Goal: Communication & Community: Answer question/provide support

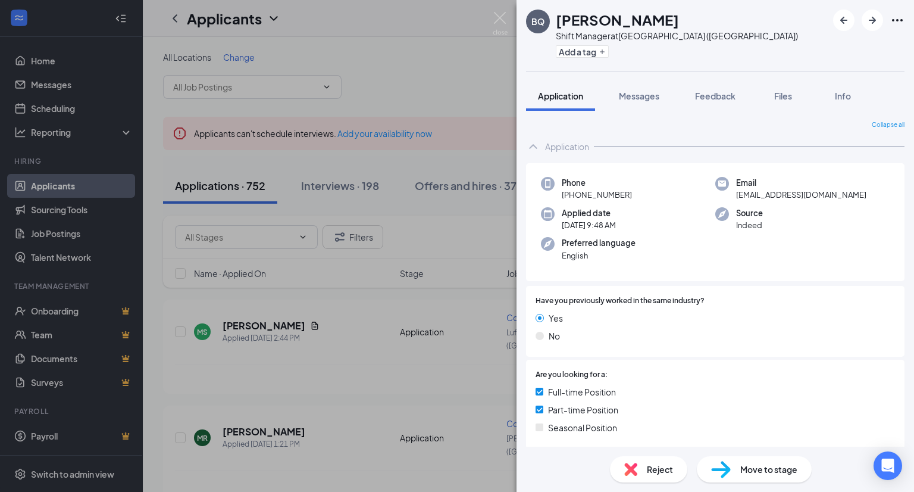
click at [519, 14] on div "BQ [PERSON_NAME] Shift Manager at [GEOGRAPHIC_DATA] ([GEOGRAPHIC_DATA]) Add a t…" at bounding box center [716, 35] width 398 height 71
click at [496, 17] on img at bounding box center [500, 23] width 15 height 23
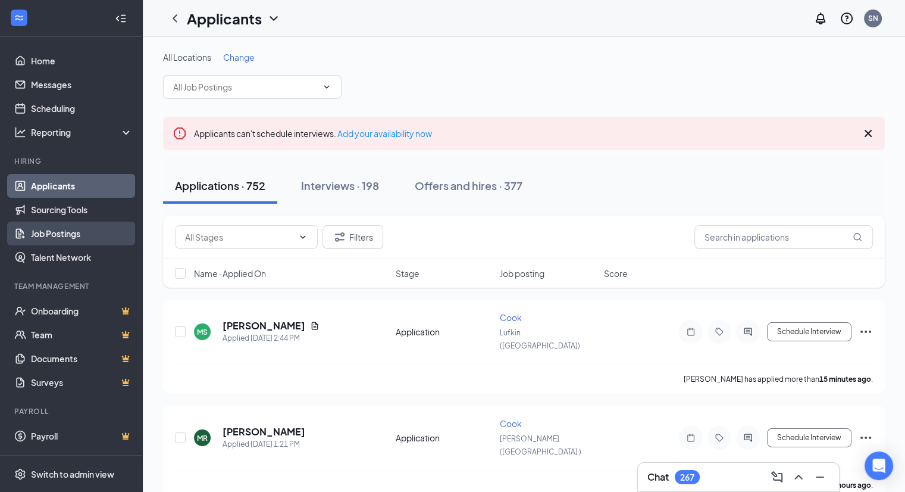
click at [64, 236] on link "Job Postings" at bounding box center [82, 233] width 102 height 24
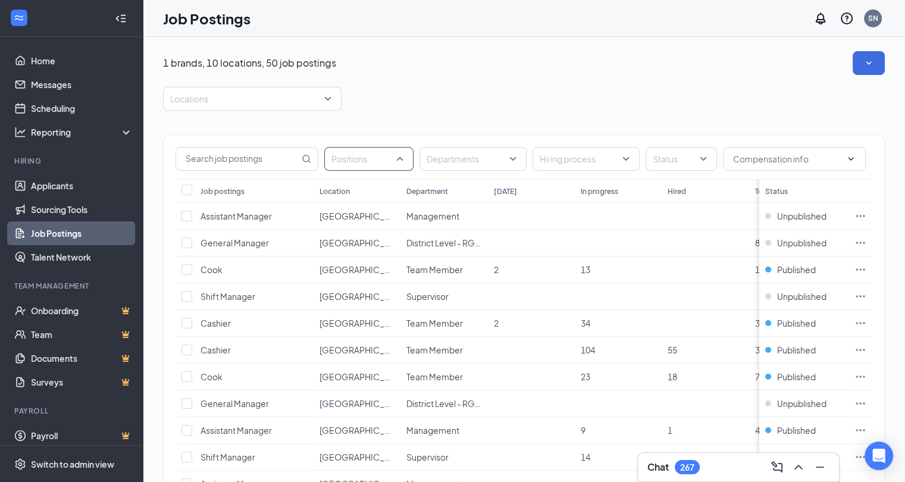
click at [402, 160] on div "Positions" at bounding box center [368, 159] width 89 height 24
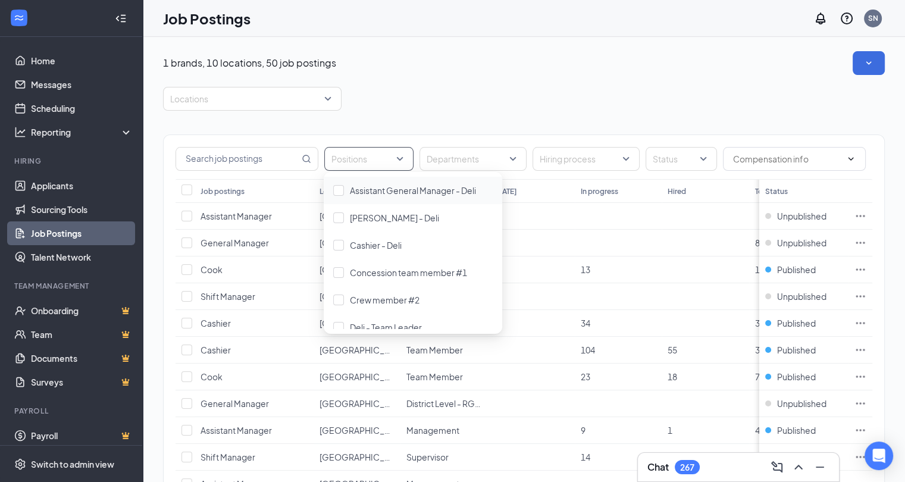
click at [402, 160] on div "Positions" at bounding box center [368, 159] width 89 height 24
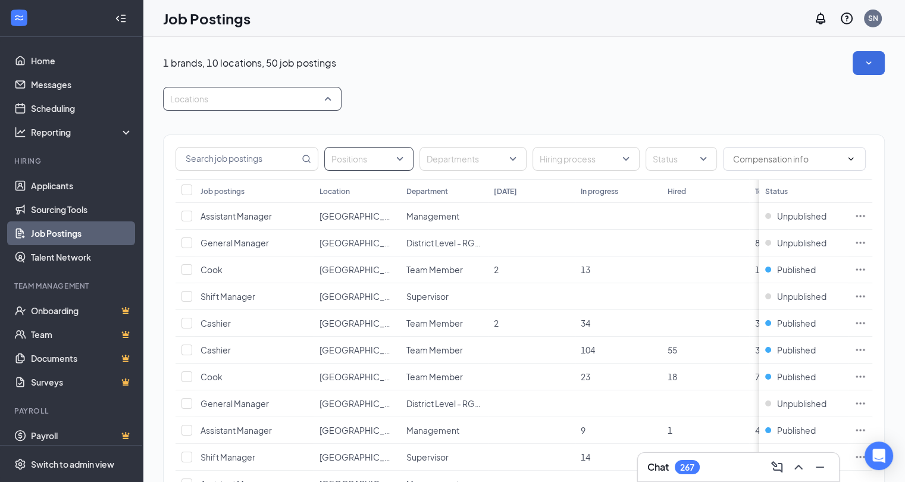
click at [267, 93] on div at bounding box center [246, 98] width 161 height 19
type input "pla"
click at [175, 127] on div at bounding box center [178, 131] width 11 height 11
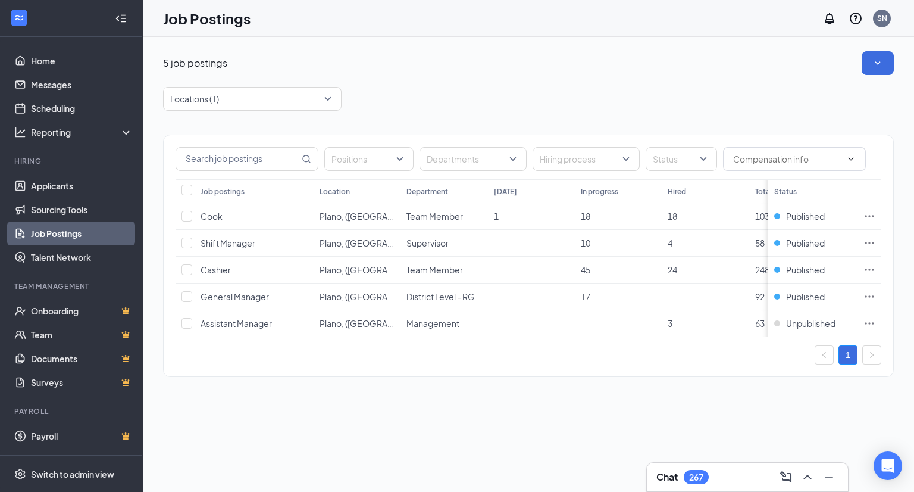
click at [414, 72] on div "5 job postings" at bounding box center [528, 63] width 731 height 24
click at [778, 321] on div "Unpublished" at bounding box center [804, 323] width 61 height 12
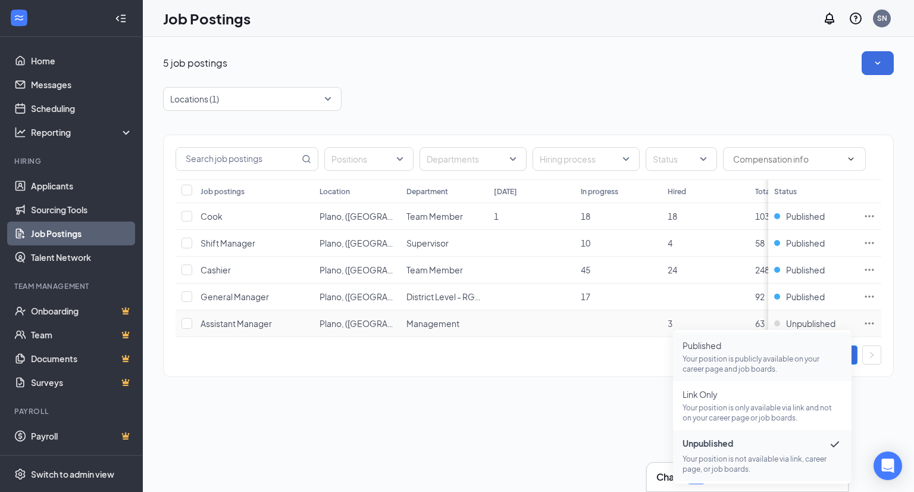
click at [732, 367] on p "Your position is publicly available on your career page and job boards." at bounding box center [763, 364] width 160 height 20
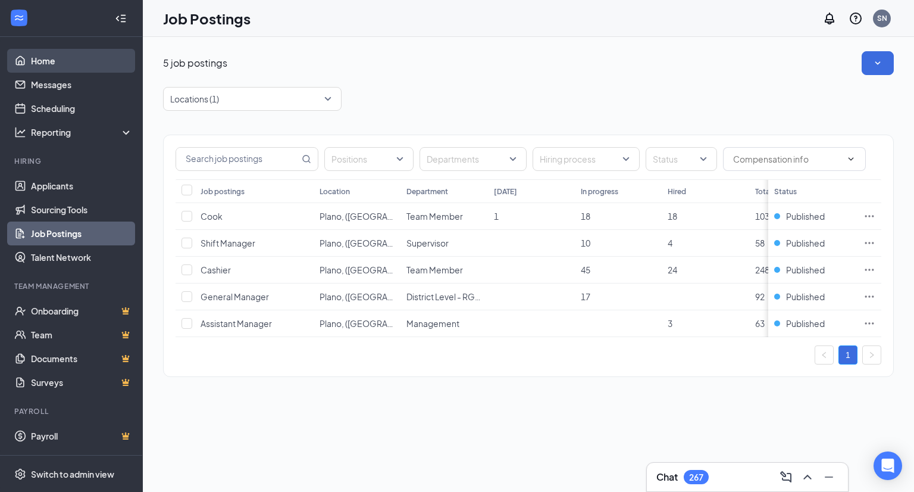
click at [43, 61] on link "Home" at bounding box center [82, 61] width 102 height 24
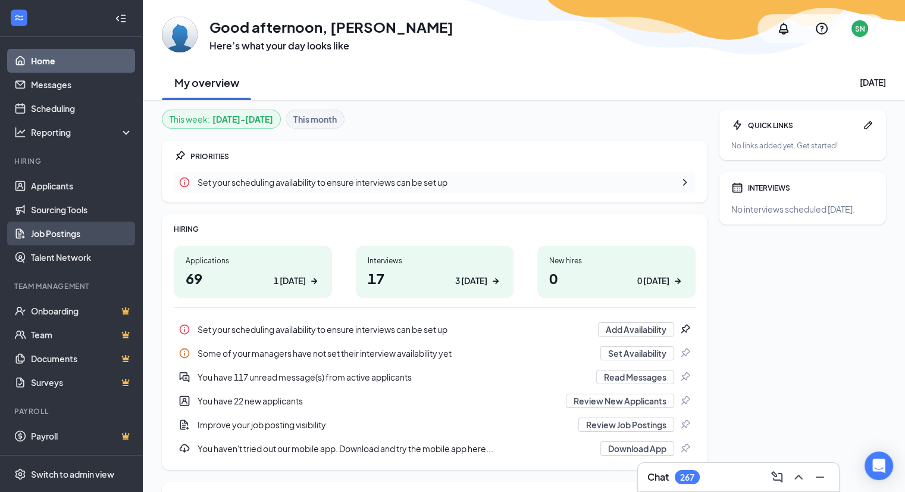
click at [67, 230] on link "Job Postings" at bounding box center [82, 233] width 102 height 24
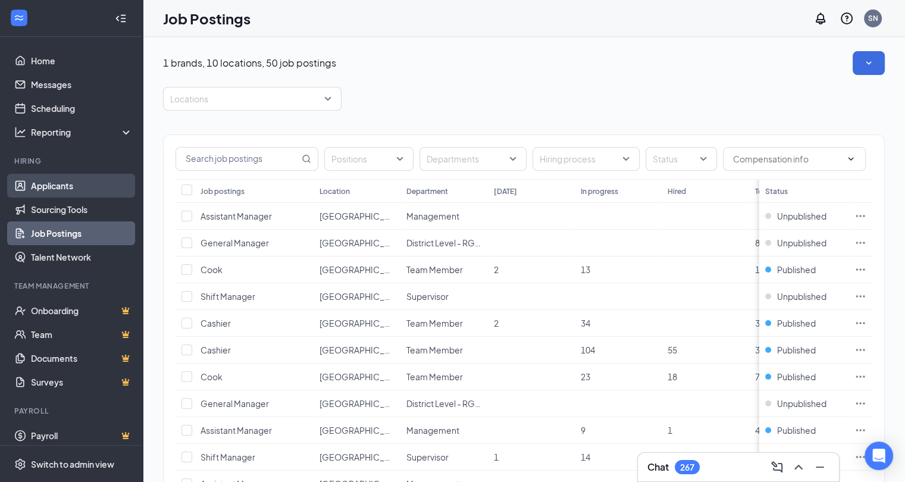
click at [60, 188] on link "Applicants" at bounding box center [82, 186] width 102 height 24
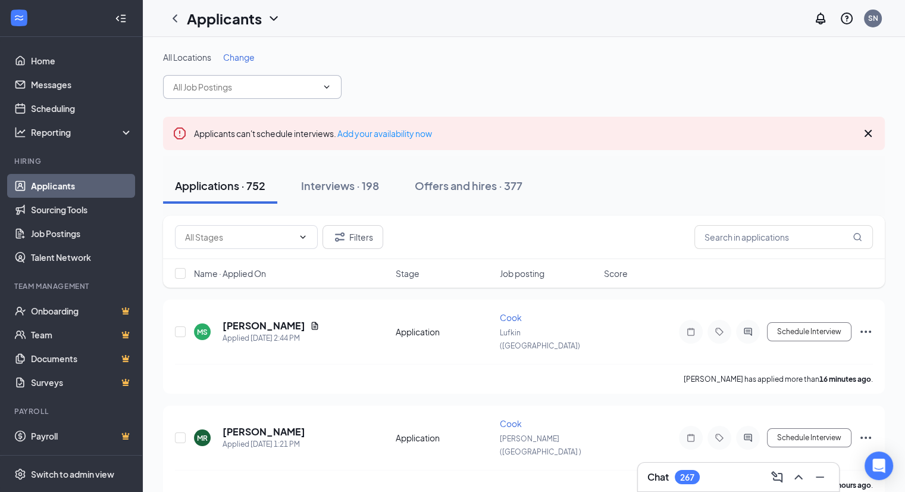
click at [198, 86] on input "text" at bounding box center [245, 86] width 144 height 13
type input "l"
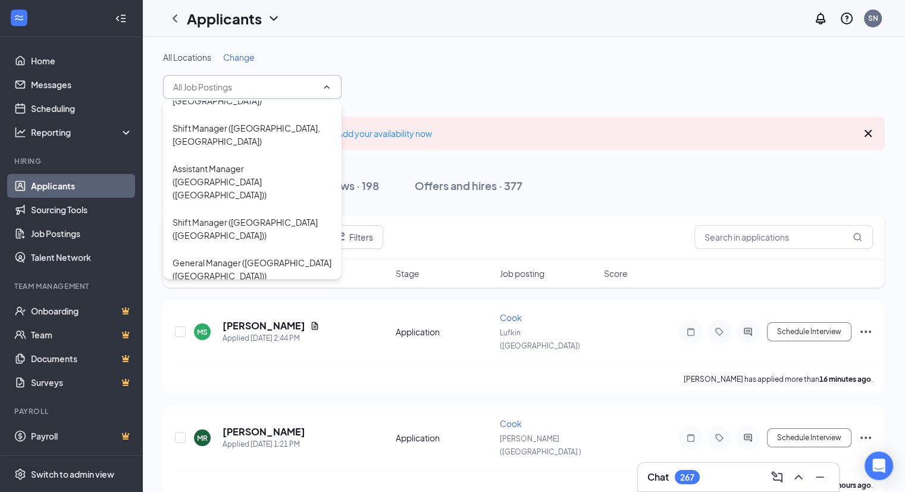
scroll to position [389, 0]
click at [235, 418] on div "Shift Manager ([GEOGRAPHIC_DATA] ([GEOGRAPHIC_DATA]))" at bounding box center [253, 431] width 160 height 26
type input "Shift Manager ([GEOGRAPHIC_DATA] ([GEOGRAPHIC_DATA]))"
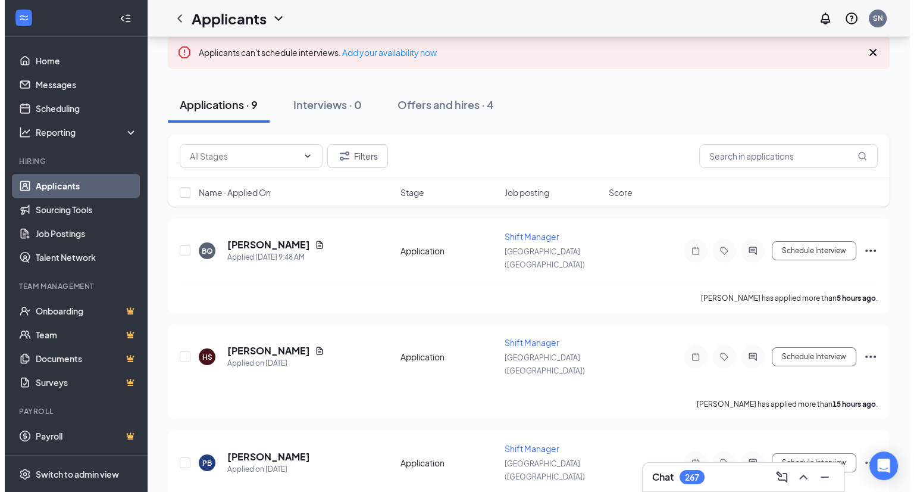
scroll to position [95, 0]
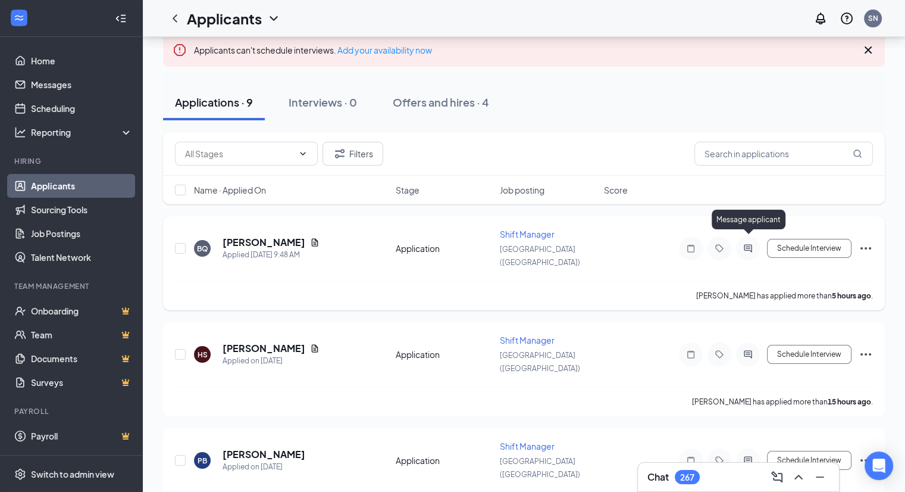
click at [749, 243] on icon "ActiveChat" at bounding box center [748, 248] width 14 height 10
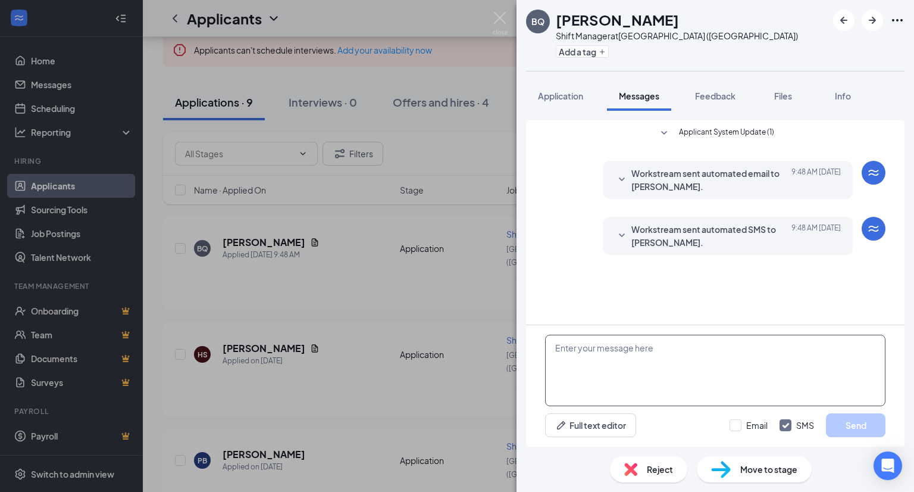
click at [621, 339] on textarea at bounding box center [715, 370] width 340 height 71
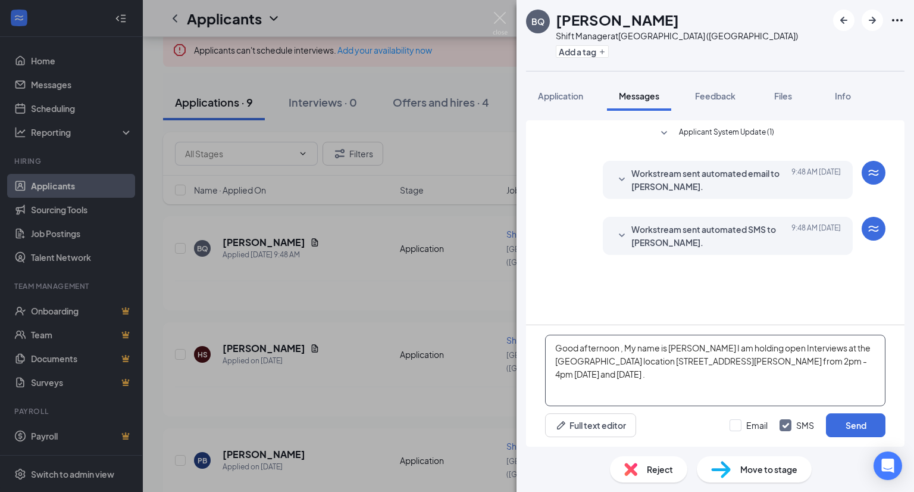
drag, startPoint x: 703, startPoint y: 373, endPoint x: 610, endPoint y: 389, distance: 94.8
click at [610, 389] on textarea "Good afternoon , My name is [PERSON_NAME] I am holding open Interviews at the […" at bounding box center [715, 370] width 340 height 71
click at [632, 390] on textarea "Good afternoon , My name is [PERSON_NAME] I am holding open Interviews at the […" at bounding box center [715, 370] width 340 height 71
drag, startPoint x: 686, startPoint y: 374, endPoint x: 549, endPoint y: 336, distance: 142.1
click at [549, 336] on textarea "Good afternoon , My name is [PERSON_NAME] I am holding open Interviews at the […" at bounding box center [715, 370] width 340 height 71
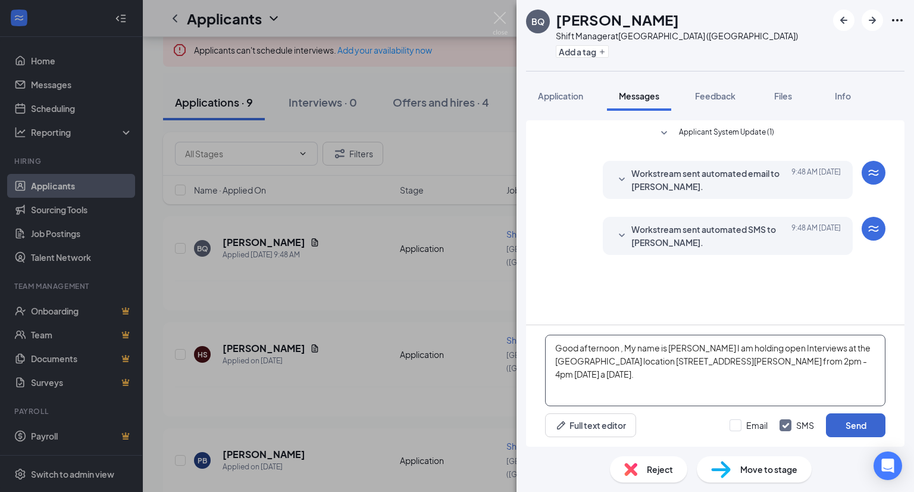
type textarea "Good afternoon , My name is [PERSON_NAME] I am holding open Interviews at the […"
click at [853, 425] on button "Send" at bounding box center [856, 425] width 60 height 24
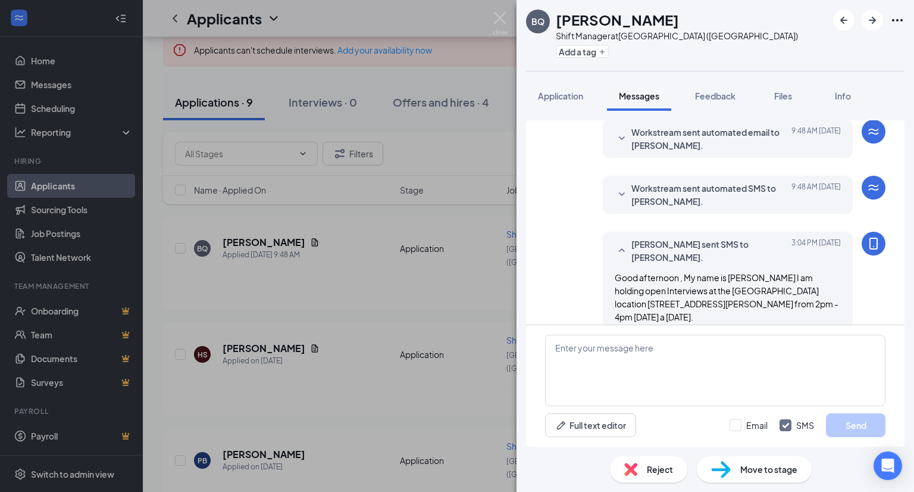
scroll to position [57, 0]
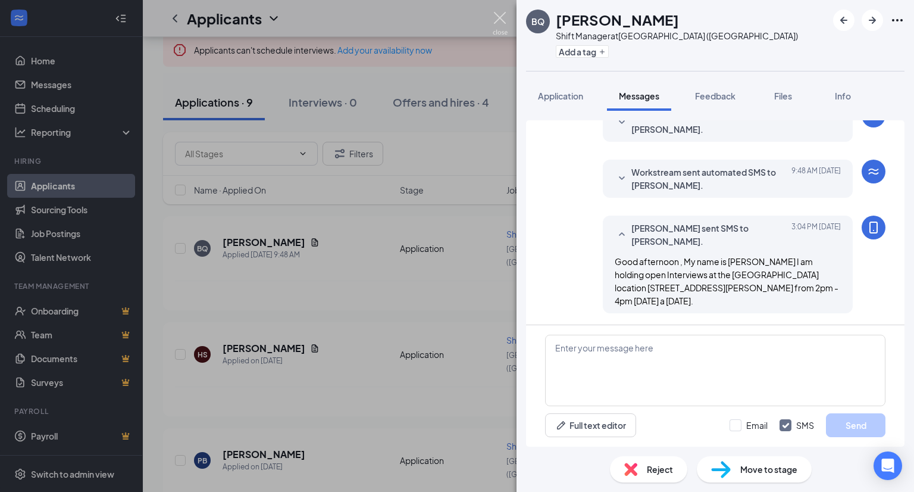
click at [500, 20] on img at bounding box center [500, 23] width 15 height 23
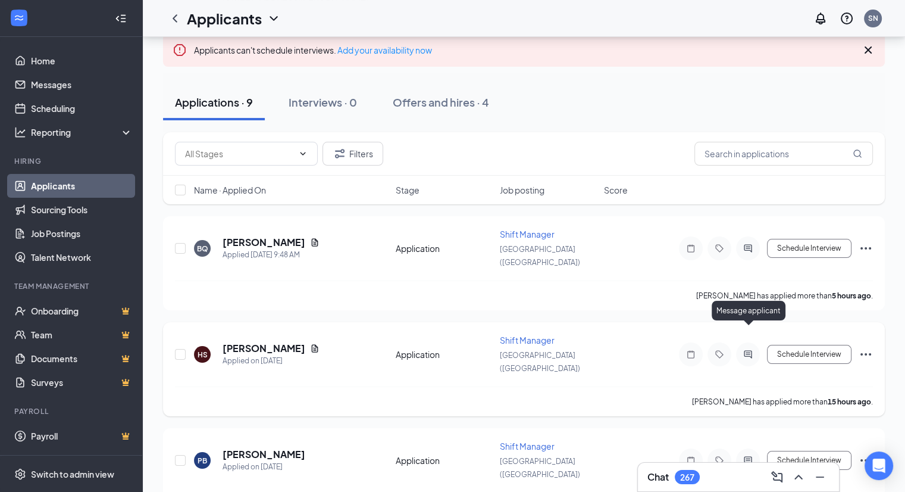
click at [745, 350] on icon "ActiveChat" at bounding box center [748, 354] width 8 height 8
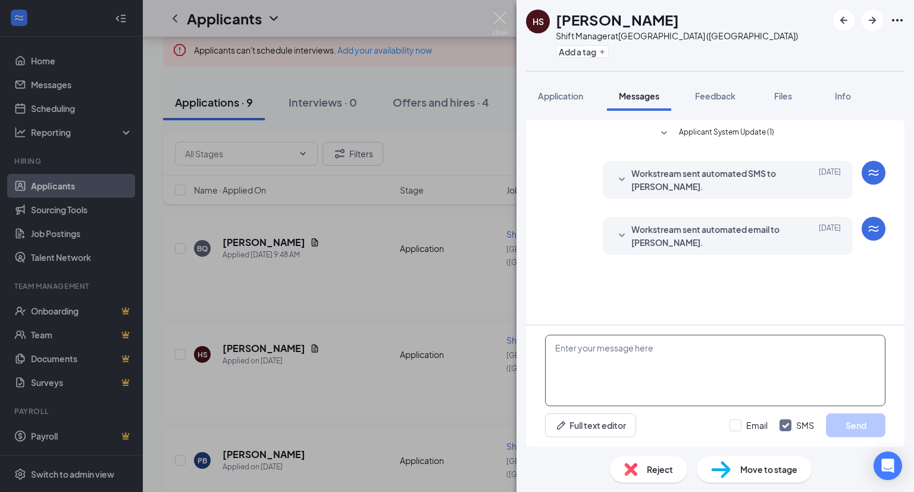
click at [598, 343] on textarea at bounding box center [715, 370] width 340 height 71
click at [598, 342] on textarea at bounding box center [715, 370] width 340 height 71
click at [599, 343] on textarea at bounding box center [715, 370] width 340 height 71
drag, startPoint x: 599, startPoint y: 343, endPoint x: 638, endPoint y: 362, distance: 42.9
click at [638, 362] on textarea at bounding box center [715, 370] width 340 height 71
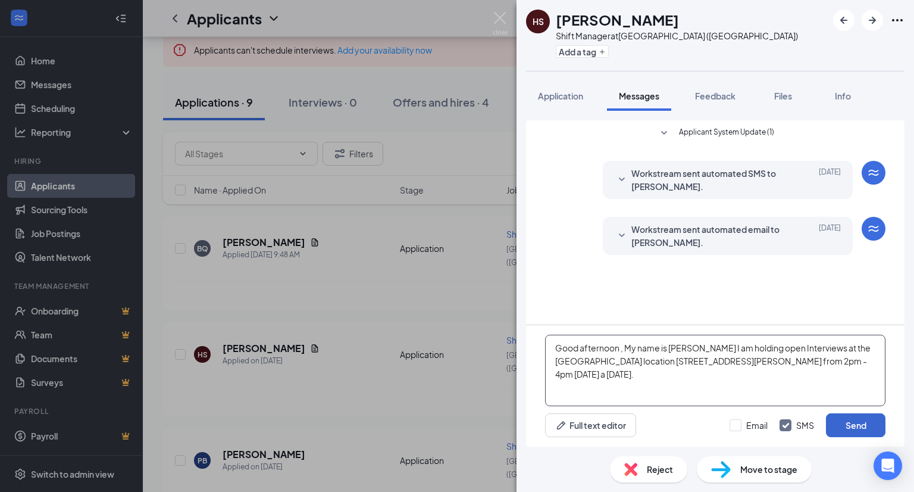
type textarea "Good afternoon , My name is [PERSON_NAME] I am holding open Interviews at the […"
click at [840, 422] on button "Send" at bounding box center [856, 425] width 60 height 24
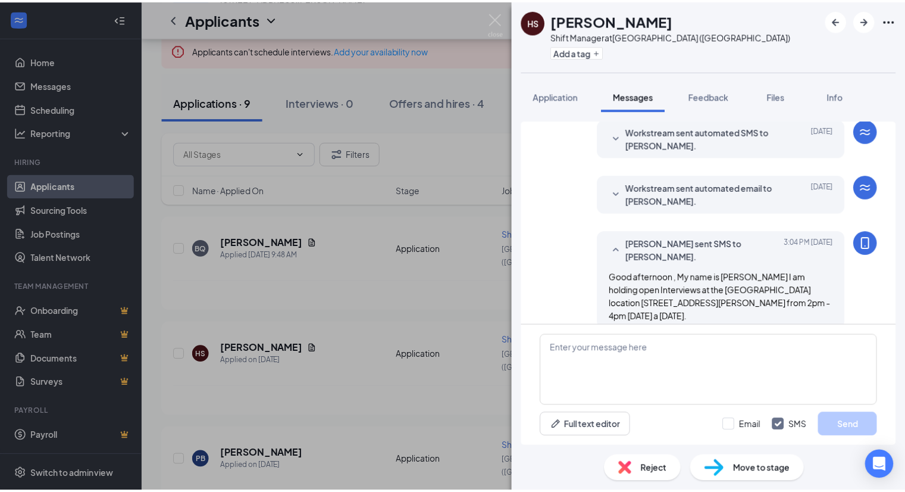
scroll to position [57, 0]
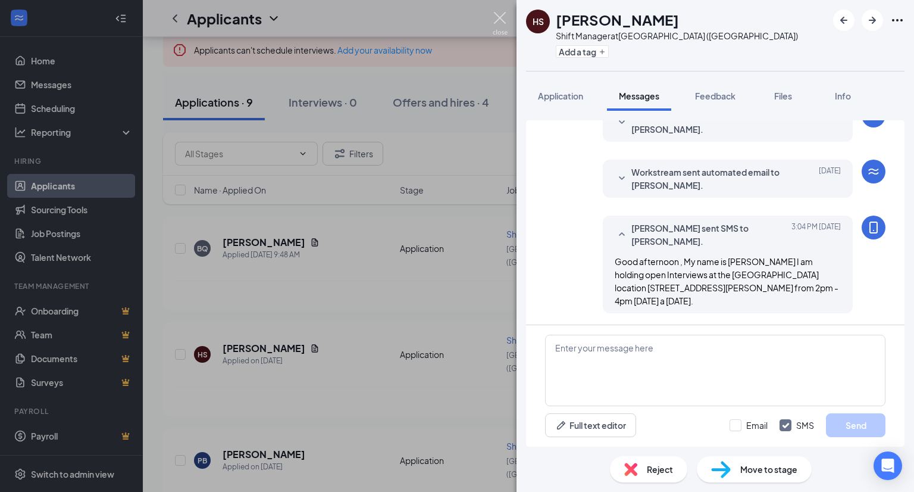
click at [502, 26] on img at bounding box center [500, 23] width 15 height 23
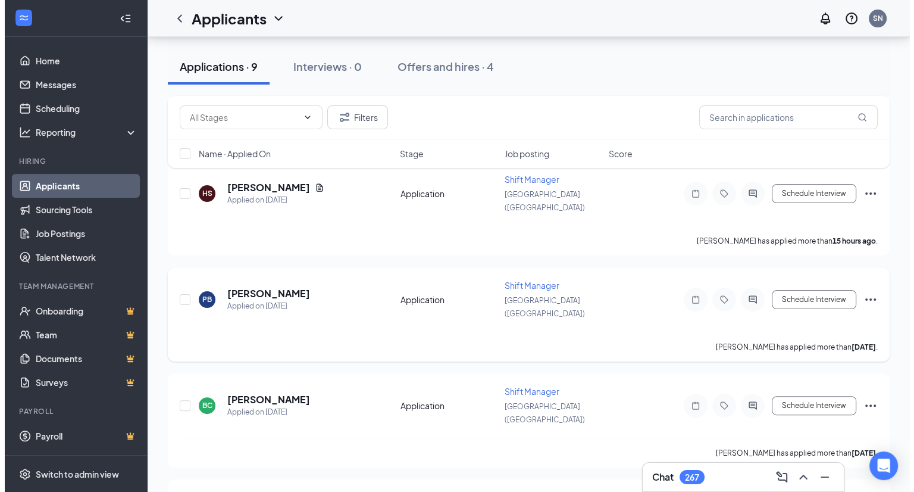
scroll to position [258, 0]
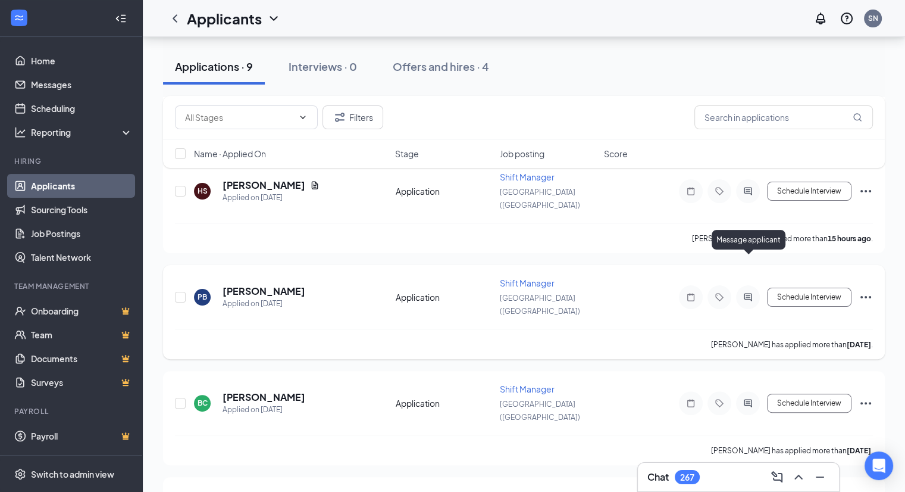
click at [751, 292] on icon "ActiveChat" at bounding box center [748, 297] width 14 height 10
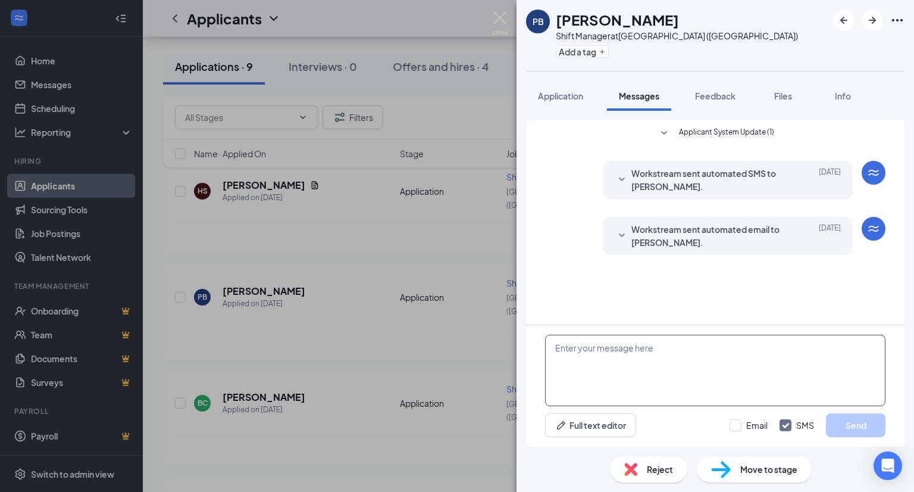
click at [598, 357] on textarea at bounding box center [715, 370] width 340 height 71
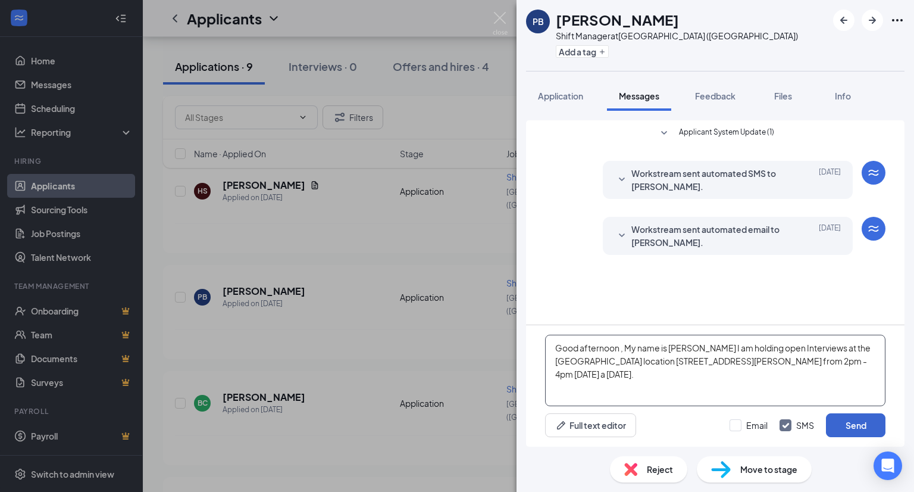
type textarea "Good afternoon , My name is [PERSON_NAME] I am holding open Interviews at the […"
click at [860, 426] on button "Send" at bounding box center [856, 425] width 60 height 24
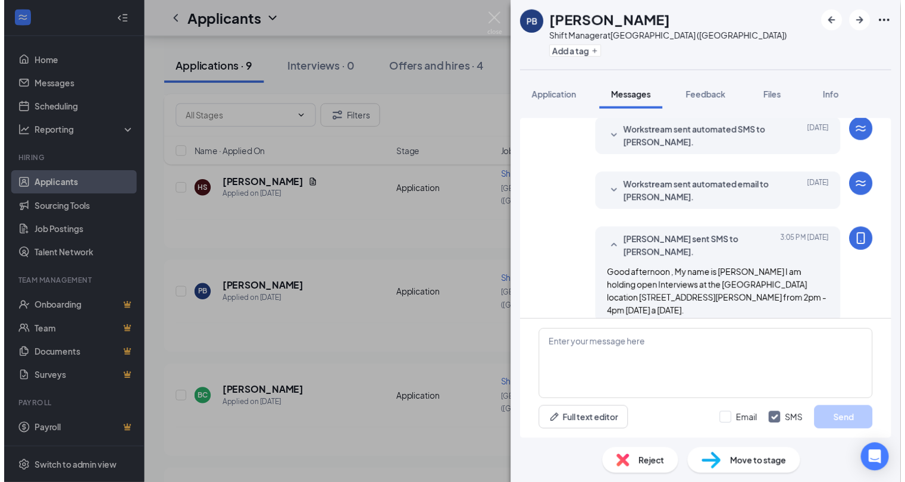
scroll to position [57, 0]
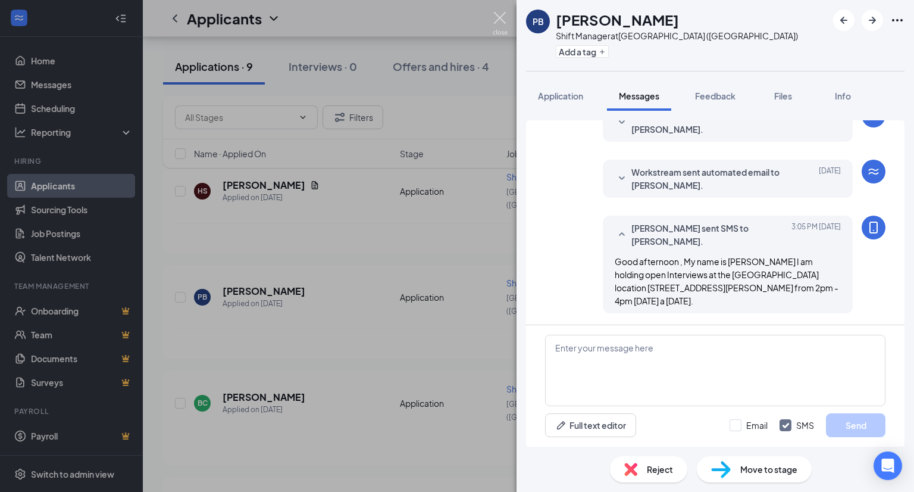
click at [499, 15] on img at bounding box center [500, 23] width 15 height 23
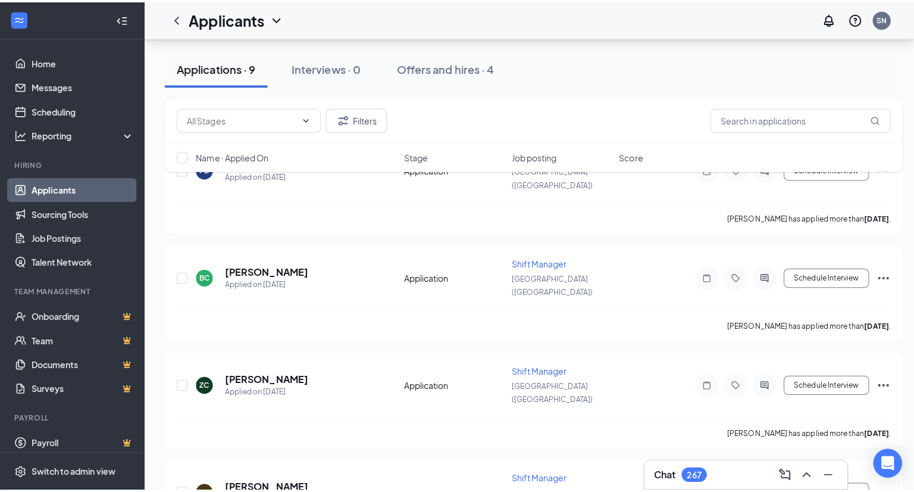
scroll to position [389, 0]
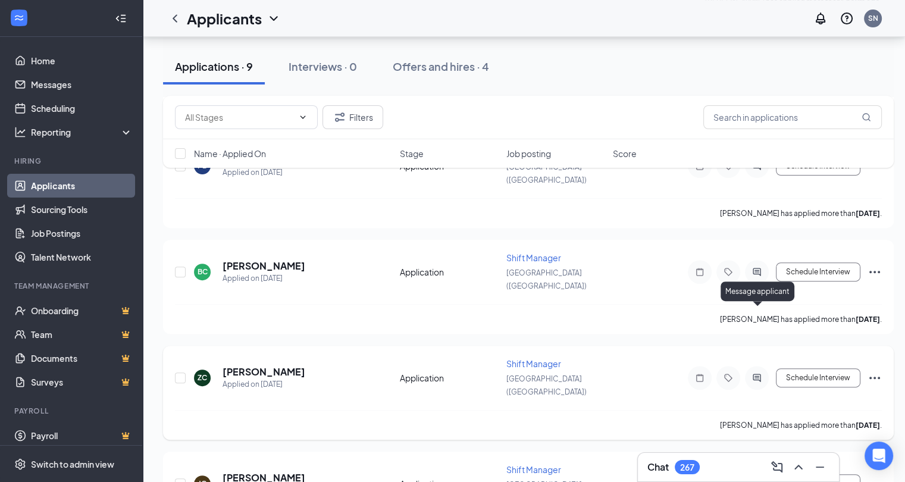
click at [760, 374] on icon "ActiveChat" at bounding box center [757, 378] width 8 height 8
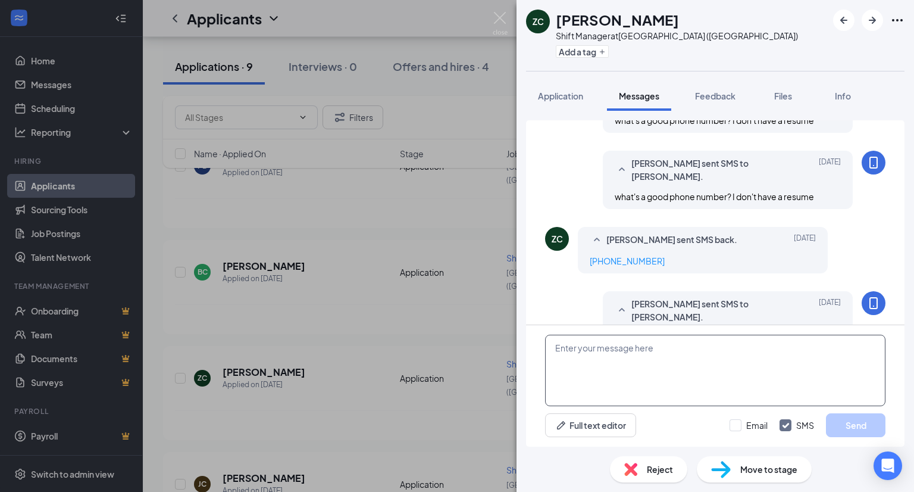
scroll to position [898, 0]
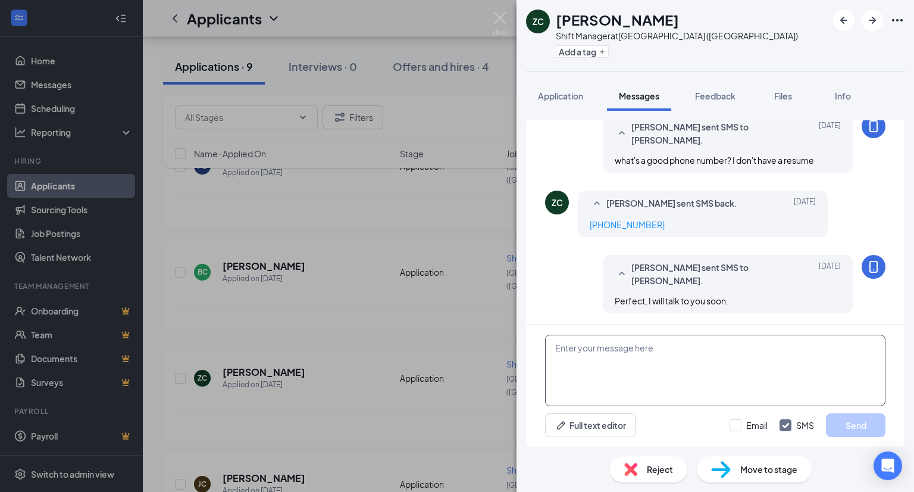
click at [590, 356] on textarea at bounding box center [715, 370] width 340 height 71
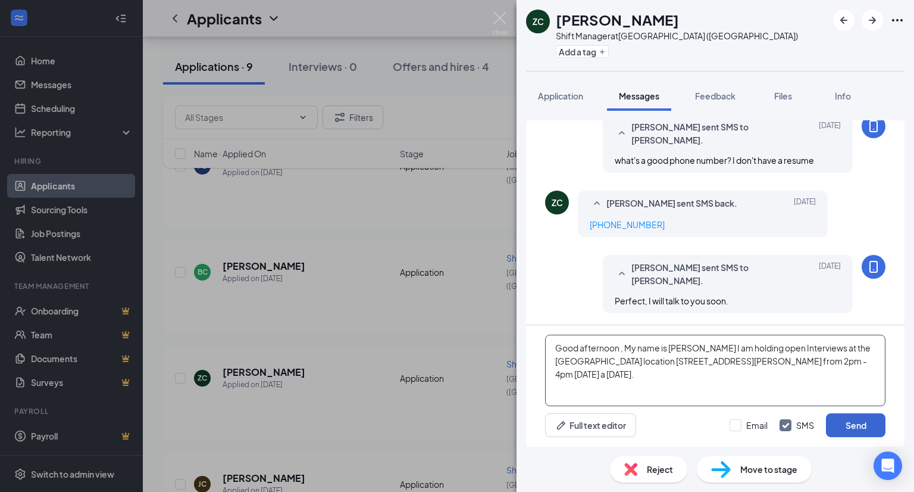
type textarea "Good afternoon , My name is [PERSON_NAME] I am holding open Interviews at the […"
click at [861, 426] on button "Send" at bounding box center [856, 425] width 60 height 24
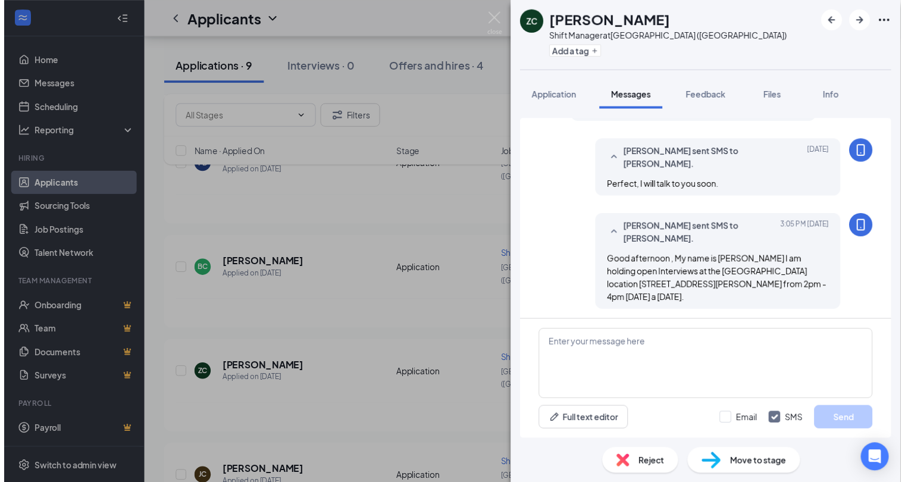
scroll to position [1014, 0]
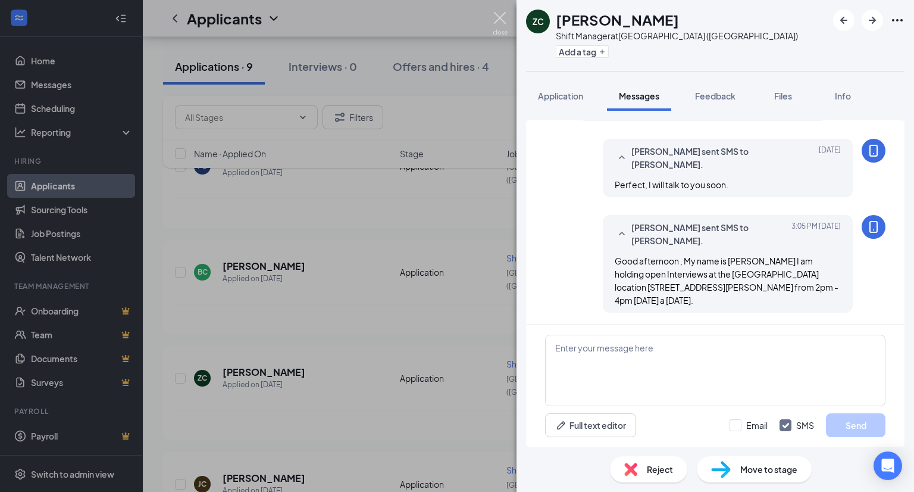
click at [500, 17] on img at bounding box center [500, 23] width 15 height 23
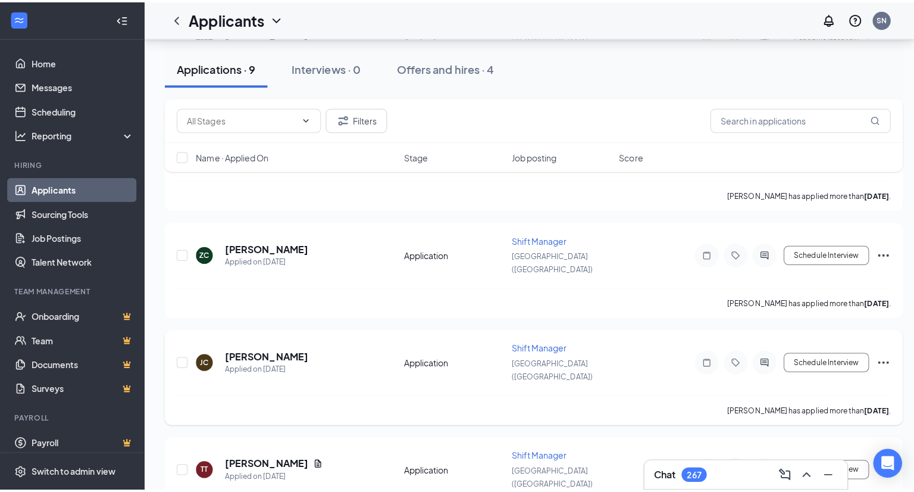
scroll to position [518, 0]
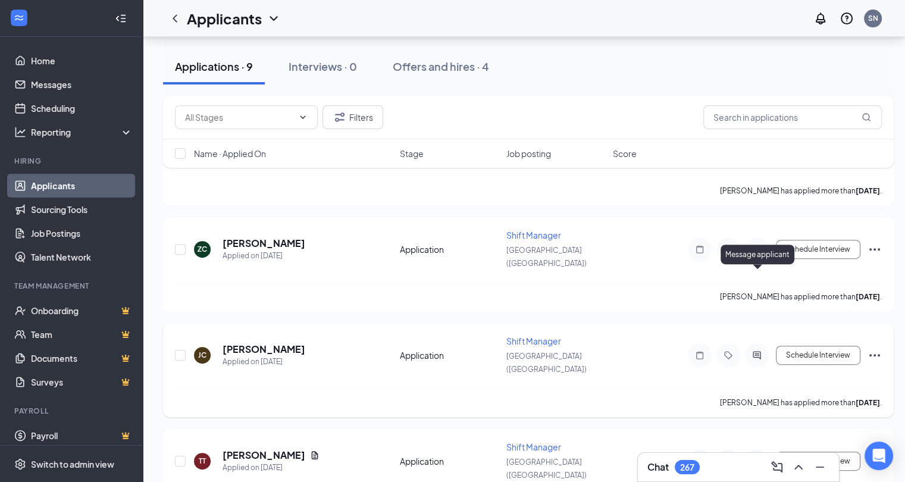
click at [758, 351] on icon "ActiveChat" at bounding box center [757, 355] width 8 height 8
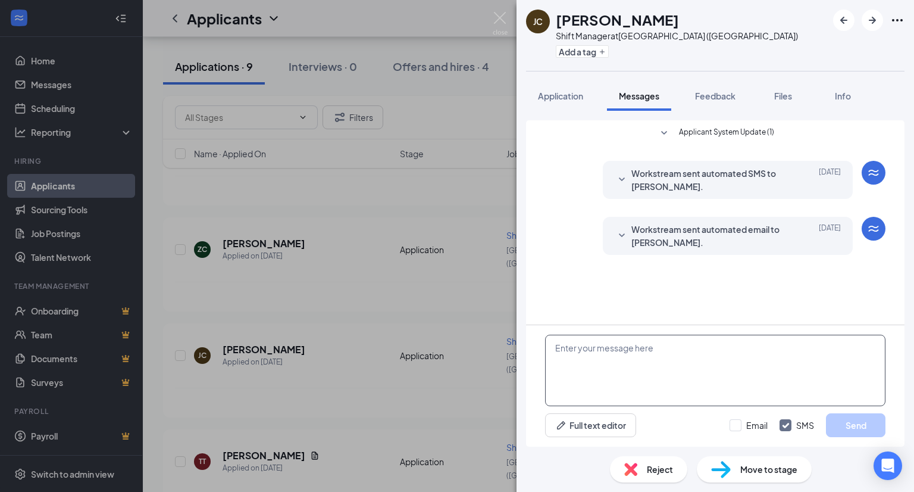
click at [595, 358] on textarea at bounding box center [715, 370] width 340 height 71
paste textarea "Good afternoon , My name is [PERSON_NAME] I am holding open Interviews at the […"
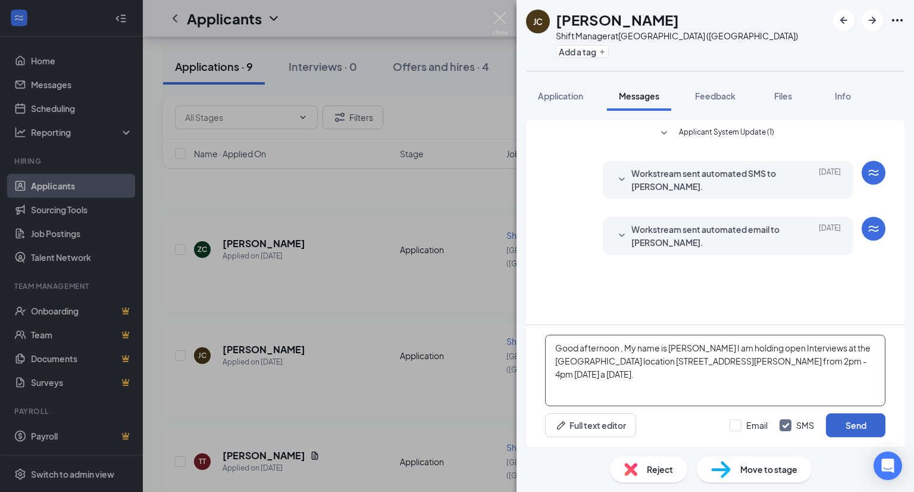
type textarea "Good afternoon , My name is [PERSON_NAME] I am holding open Interviews at the […"
click at [852, 425] on button "Send" at bounding box center [856, 425] width 60 height 24
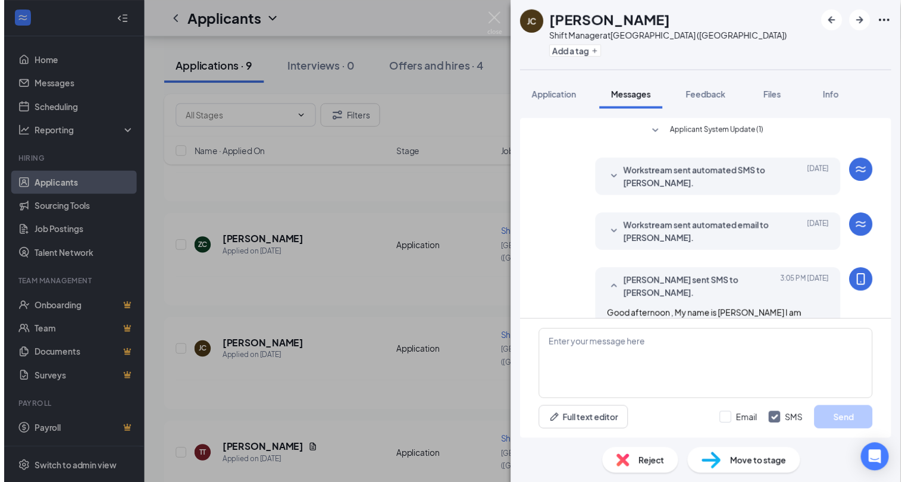
scroll to position [57, 0]
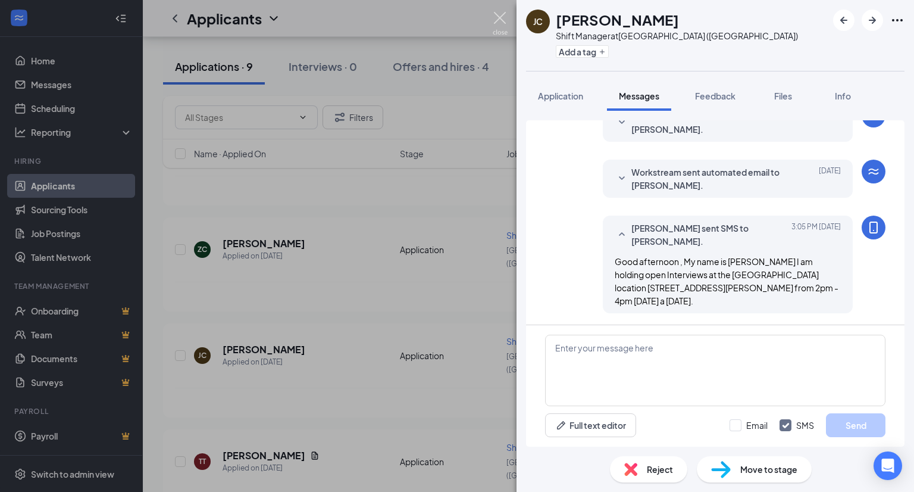
click at [499, 14] on img at bounding box center [500, 23] width 15 height 23
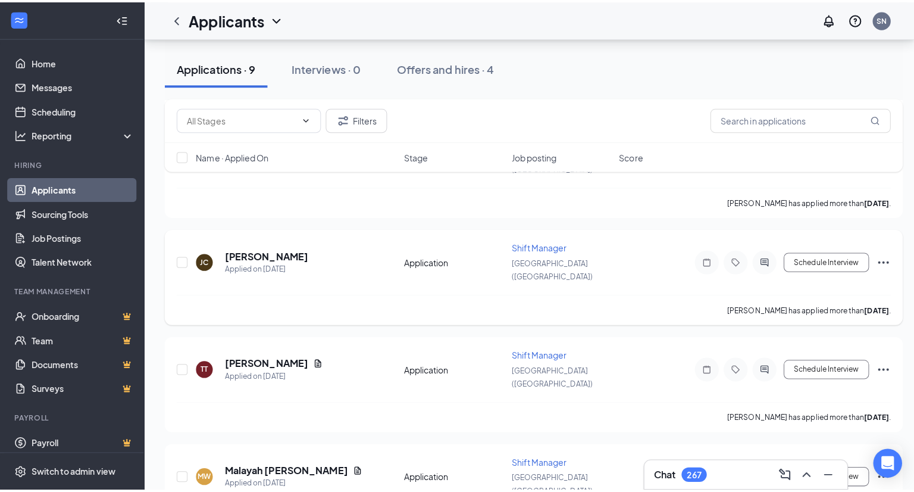
scroll to position [618, 0]
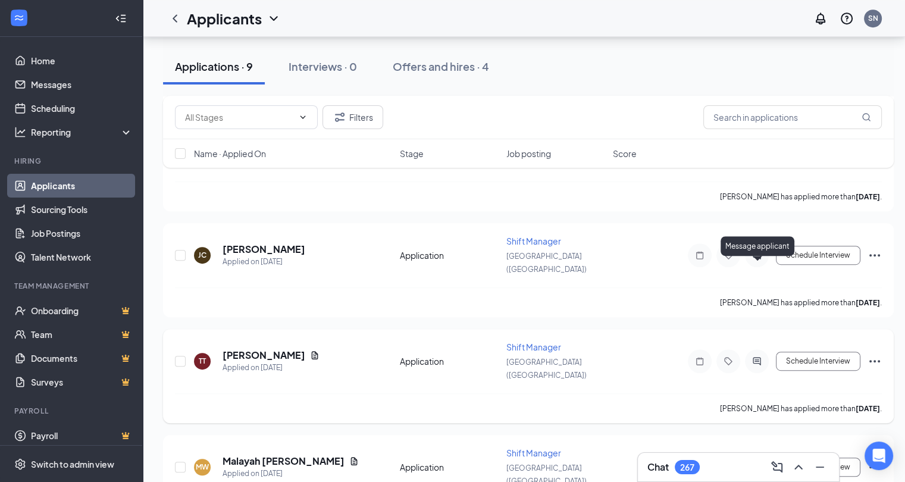
click at [760, 357] on icon "ActiveChat" at bounding box center [757, 362] width 14 height 10
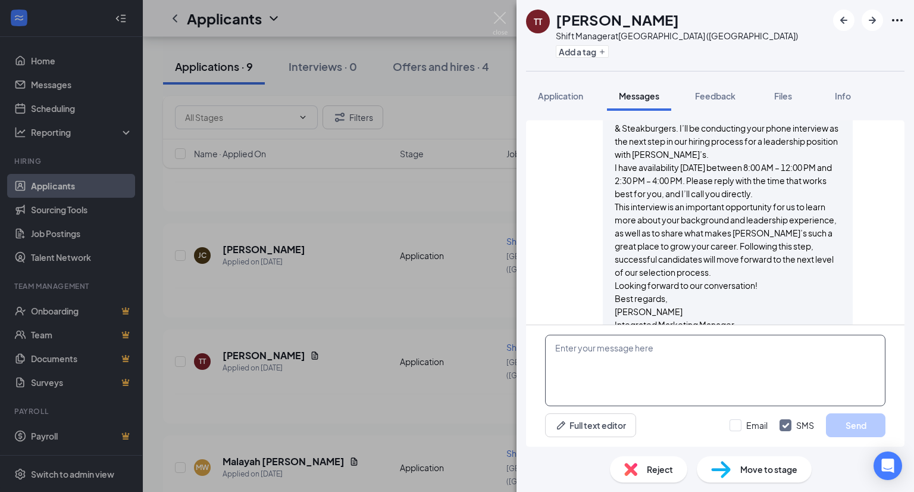
scroll to position [1138, 0]
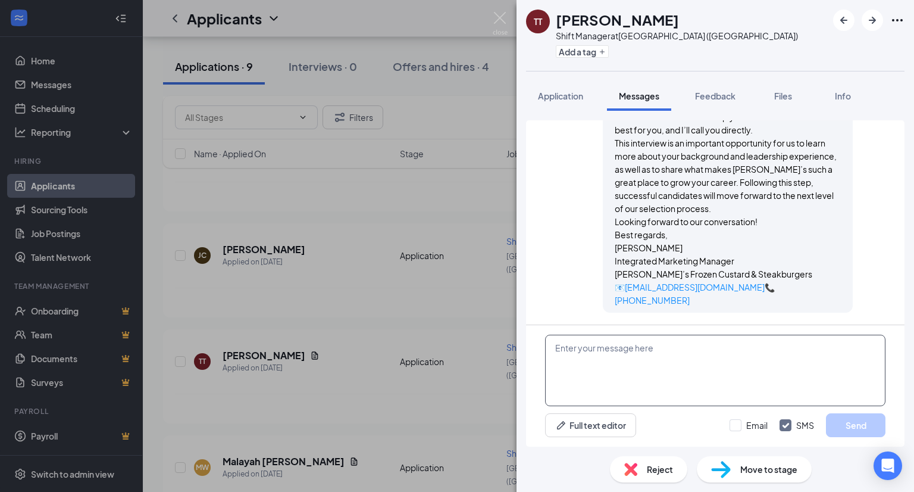
click at [600, 352] on textarea at bounding box center [715, 370] width 340 height 71
paste textarea "Good afternoon , My name is [PERSON_NAME] I am holding open Interviews at the […"
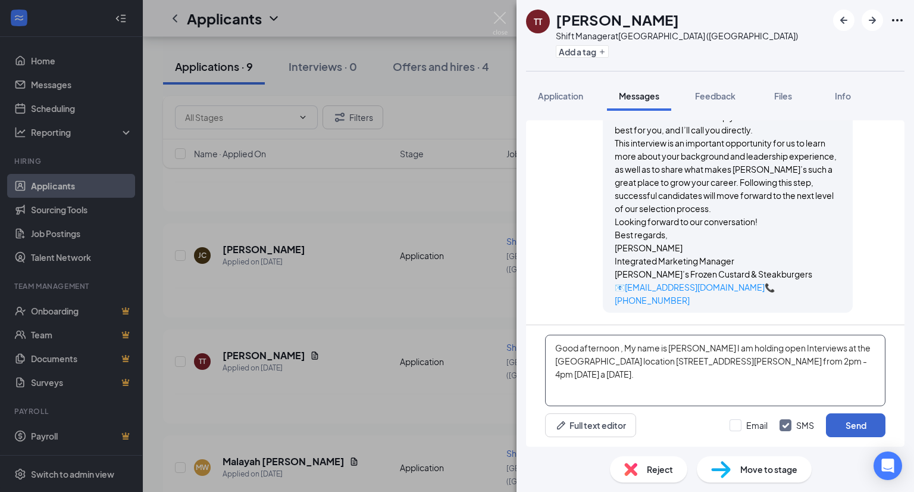
type textarea "Good afternoon , My name is [PERSON_NAME] I am holding open Interviews at the […"
click at [858, 421] on button "Send" at bounding box center [856, 425] width 60 height 24
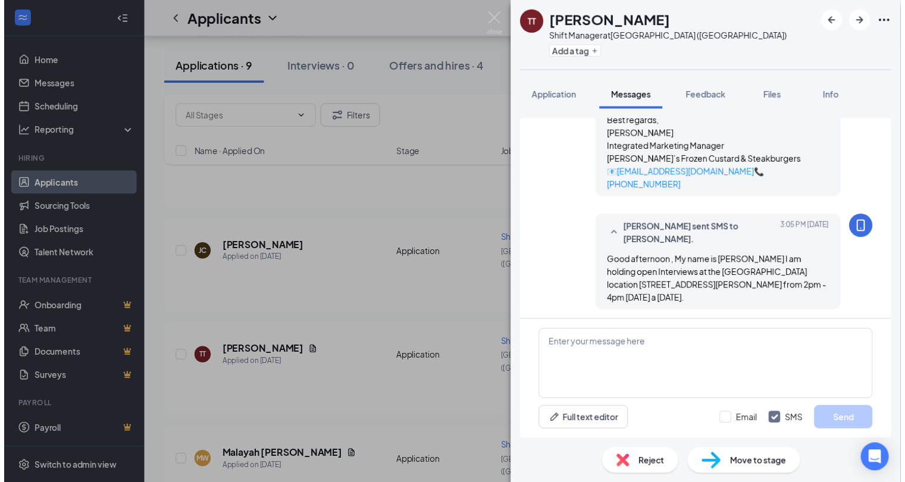
scroll to position [1252, 0]
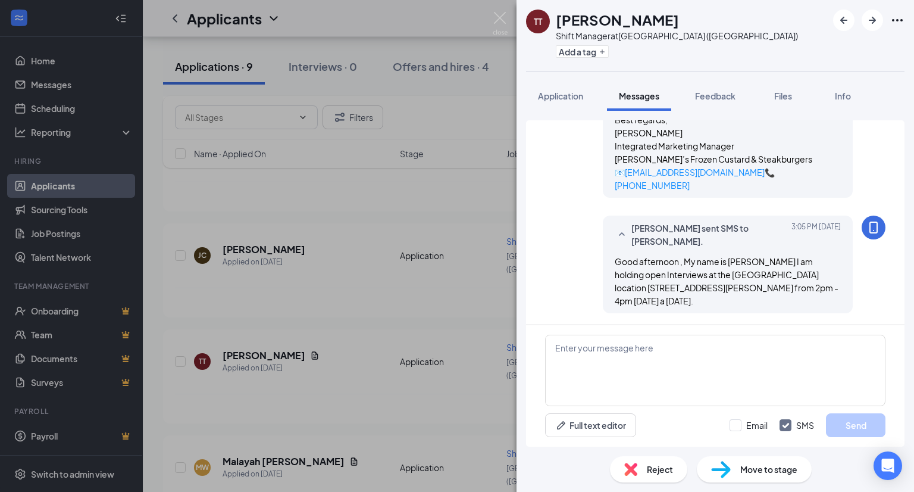
click at [497, 10] on div "TT [PERSON_NAME] Shift Manager at [GEOGRAPHIC_DATA] ([GEOGRAPHIC_DATA]) Add a t…" at bounding box center [457, 246] width 914 height 492
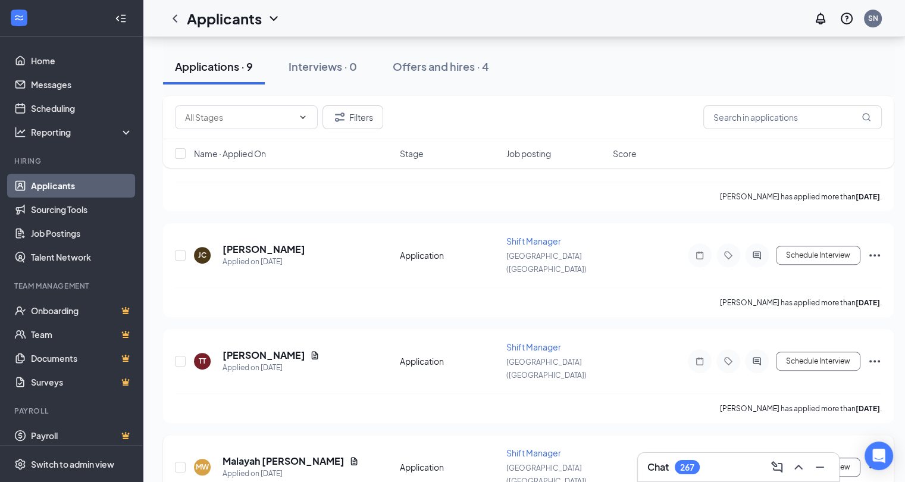
scroll to position [655, 0]
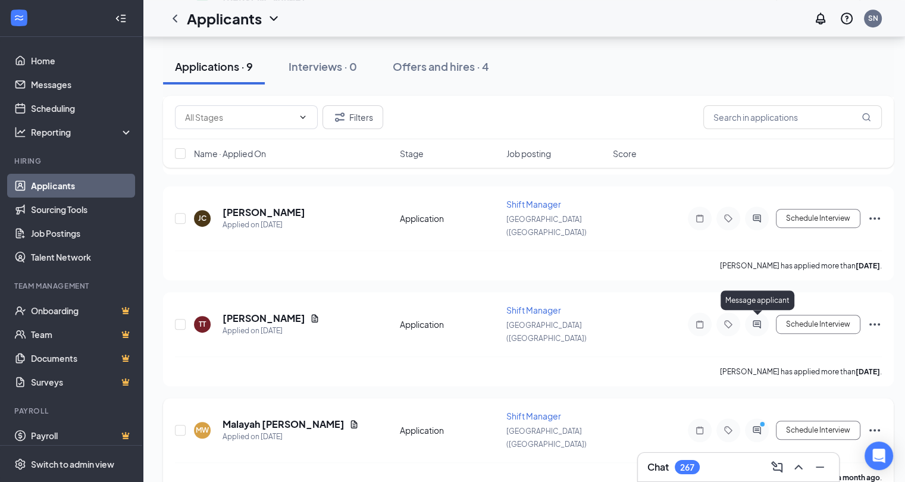
click at [760, 421] on circle "PrimaryDot" at bounding box center [762, 423] width 5 height 5
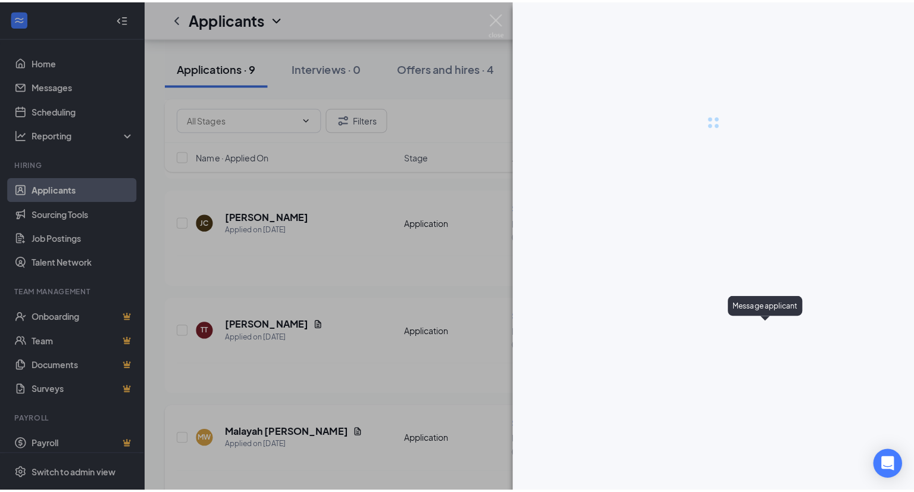
scroll to position [646, 0]
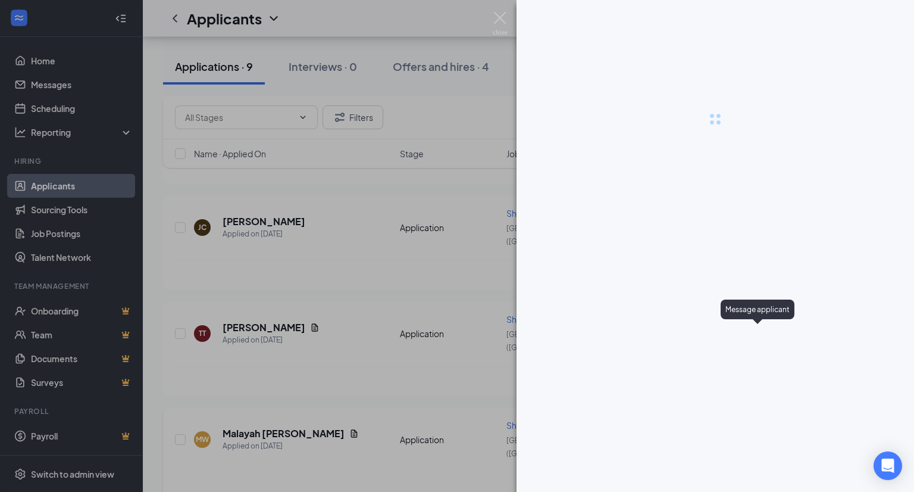
click at [760, 317] on div "Message applicant" at bounding box center [758, 309] width 74 height 20
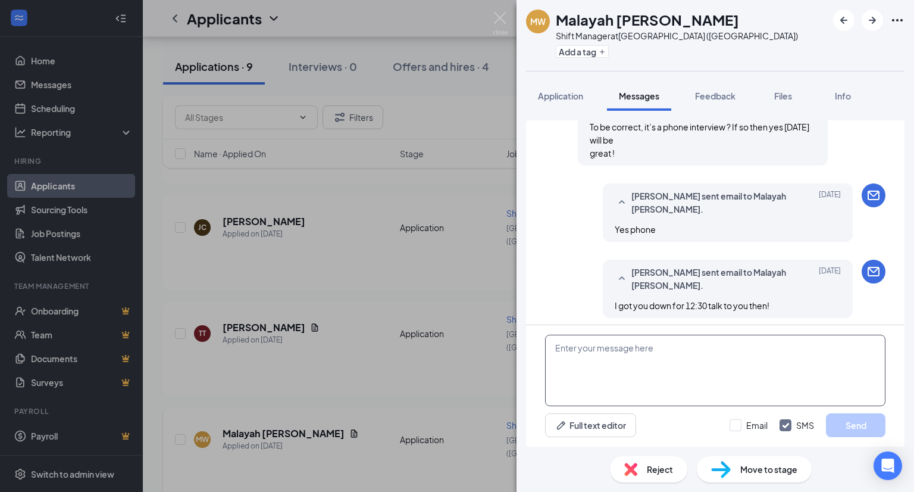
scroll to position [1090, 0]
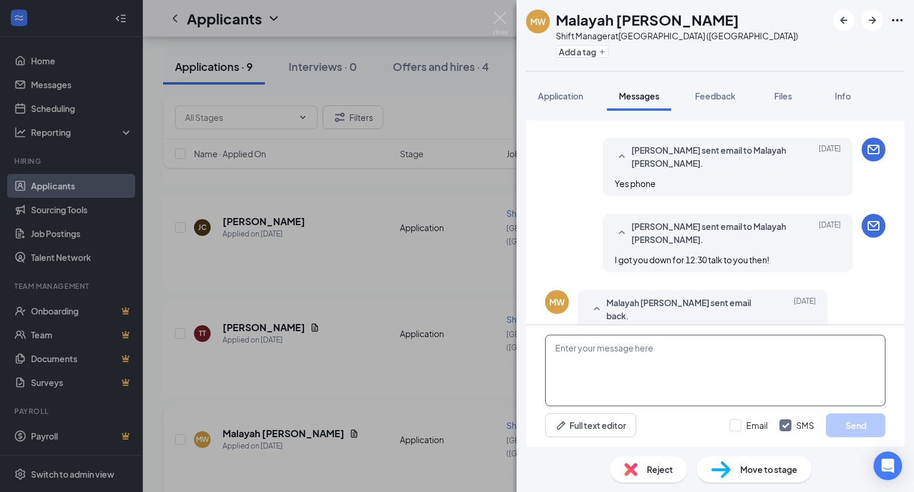
click at [574, 358] on textarea at bounding box center [715, 370] width 340 height 71
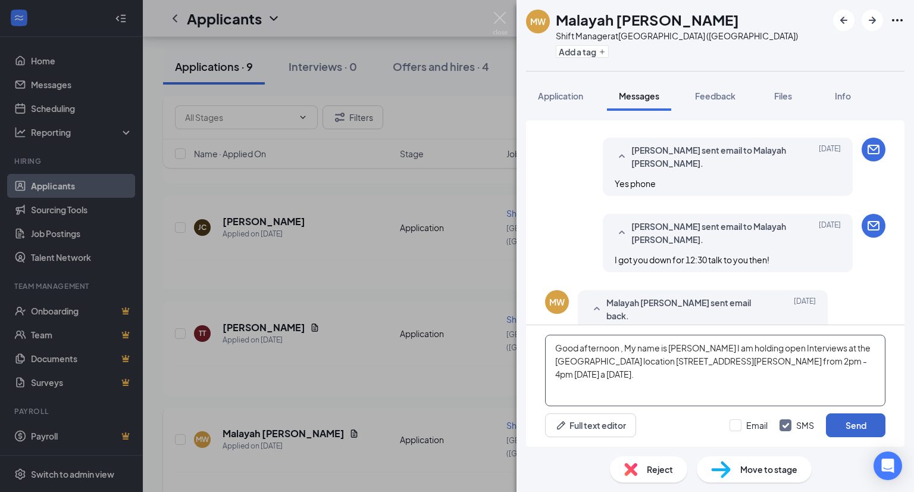
type textarea "Good afternoon , My name is [PERSON_NAME] I am holding open Interviews at the […"
click at [870, 423] on button "Send" at bounding box center [856, 425] width 60 height 24
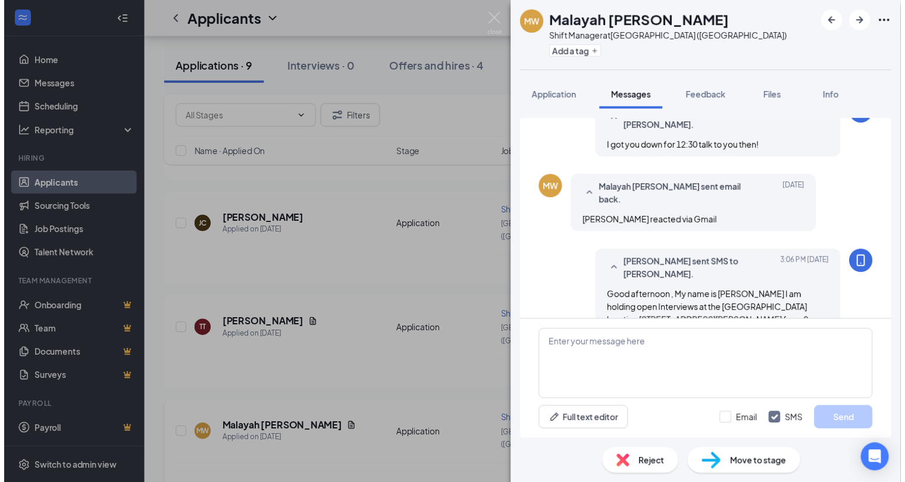
scroll to position [1205, 0]
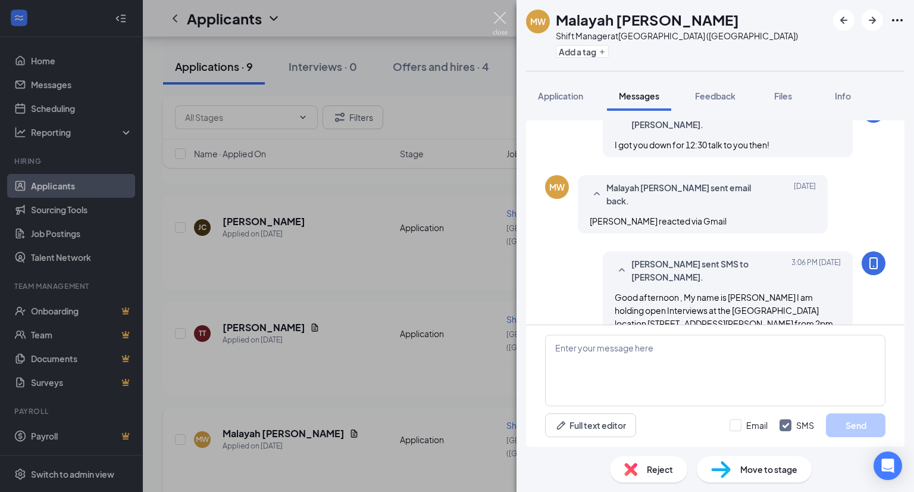
click at [500, 17] on img at bounding box center [500, 23] width 15 height 23
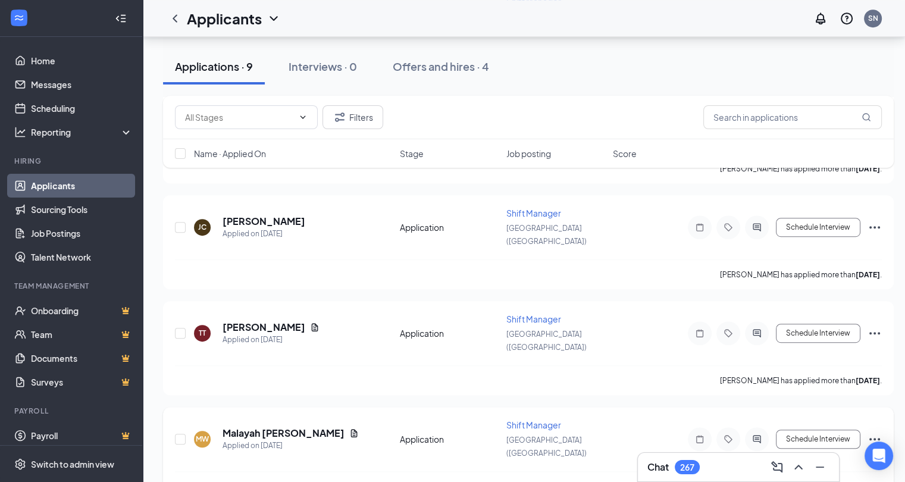
scroll to position [655, 0]
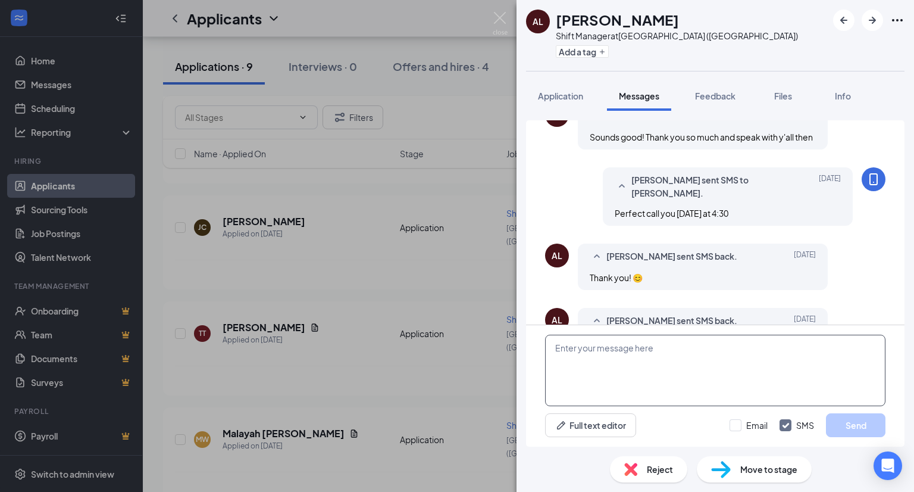
scroll to position [566, 0]
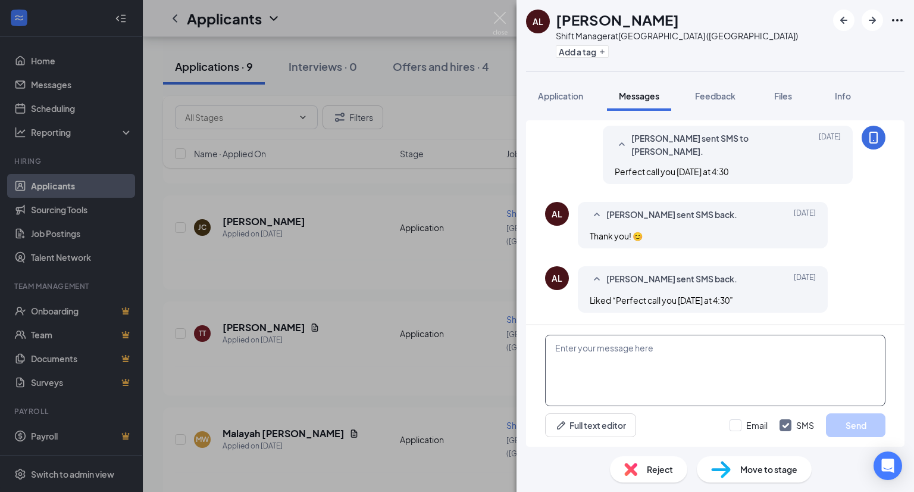
click at [607, 352] on textarea at bounding box center [715, 370] width 340 height 71
paste textarea "Good afternoon , My name is [PERSON_NAME] I am holding open Interviews at the […"
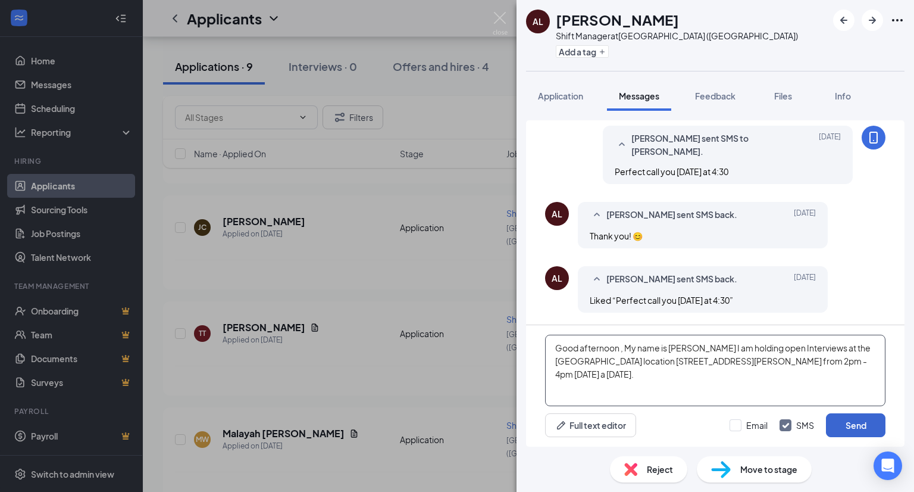
type textarea "Good afternoon , My name is [PERSON_NAME] I am holding open Interviews at the […"
click at [843, 416] on button "Send" at bounding box center [856, 425] width 60 height 24
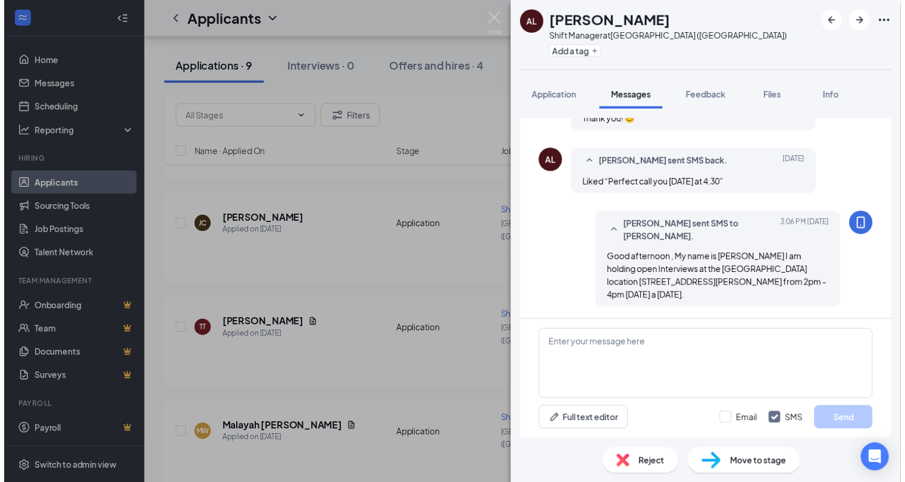
scroll to position [681, 0]
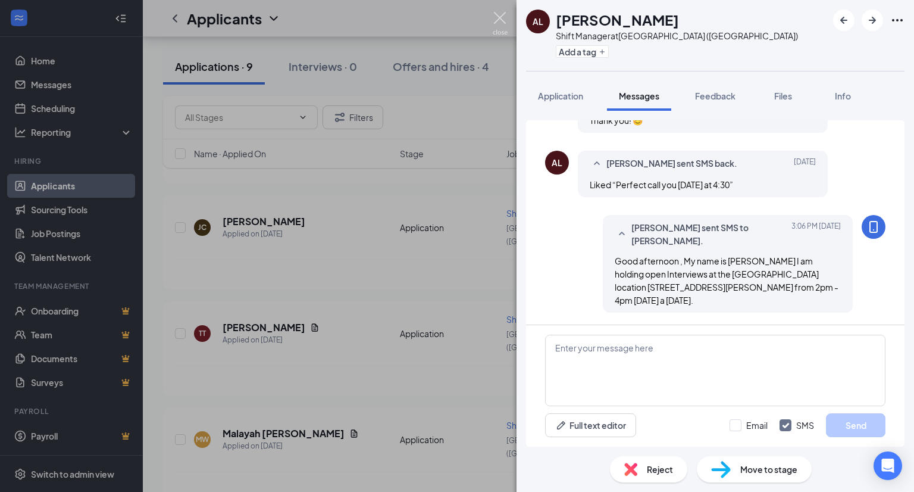
click at [498, 18] on img at bounding box center [500, 23] width 15 height 23
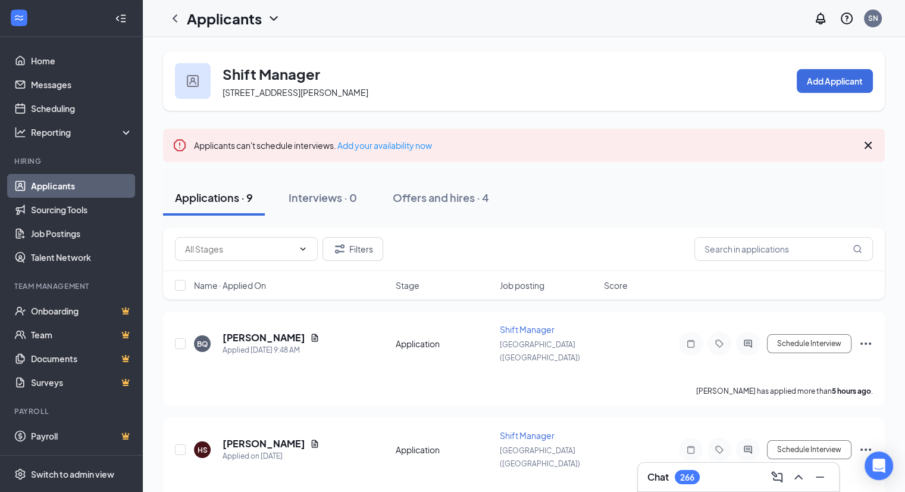
click at [71, 179] on link "Applicants" at bounding box center [82, 186] width 102 height 24
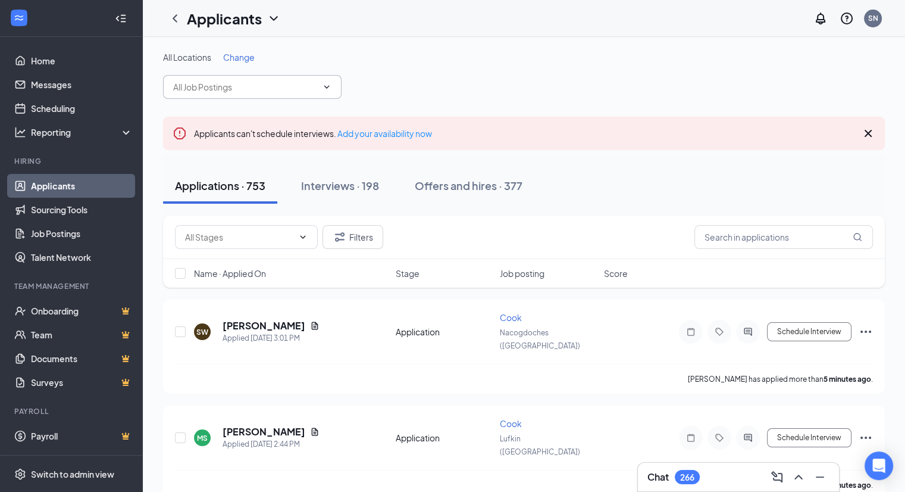
click at [243, 88] on input "text" at bounding box center [245, 86] width 144 height 13
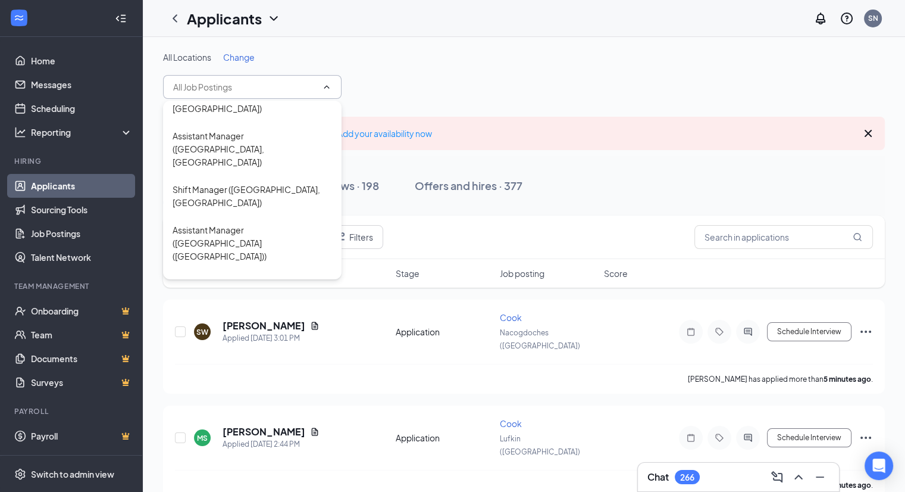
scroll to position [332, 0]
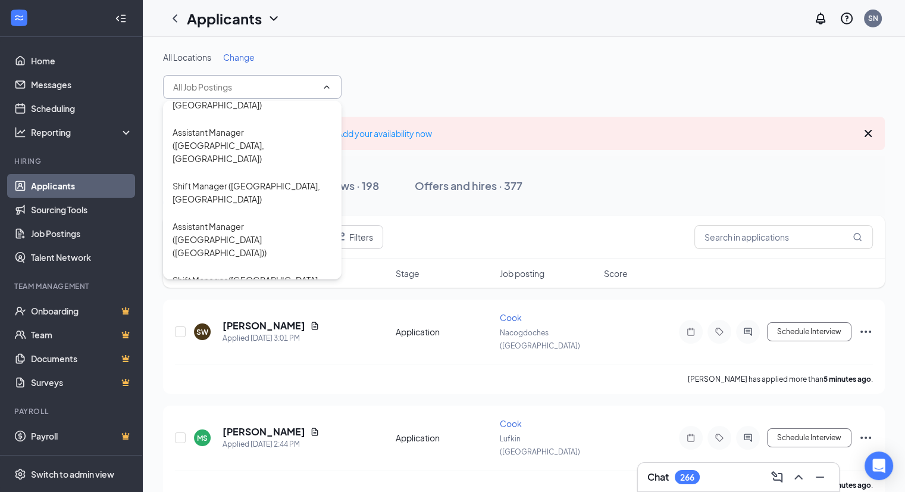
click at [245, 435] on div "Cashier ([GEOGRAPHIC_DATA] ([GEOGRAPHIC_DATA]))" at bounding box center [253, 448] width 160 height 26
